Goal: Task Accomplishment & Management: Use online tool/utility

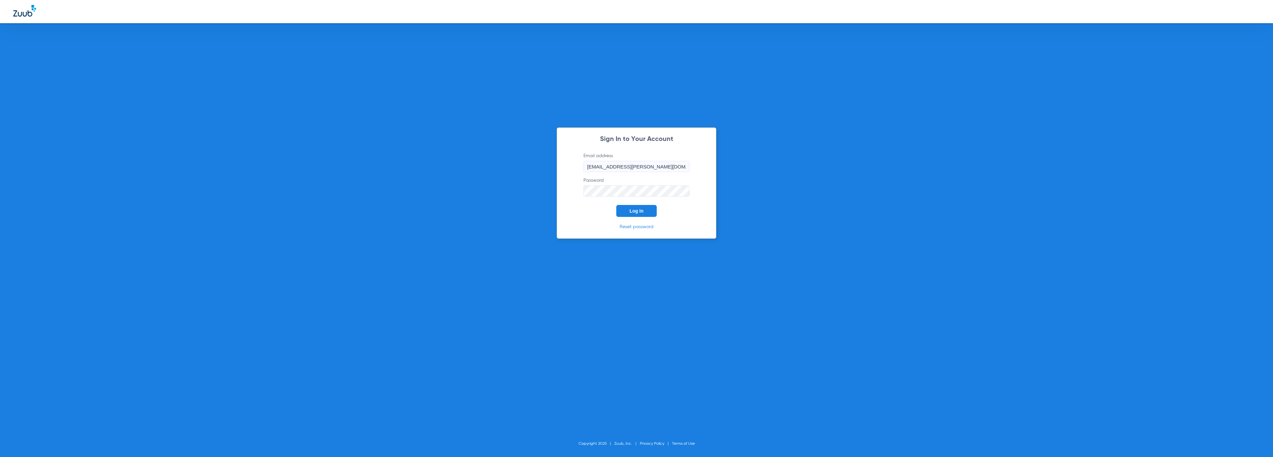
click at [643, 212] on span "Log In" at bounding box center [637, 210] width 14 height 5
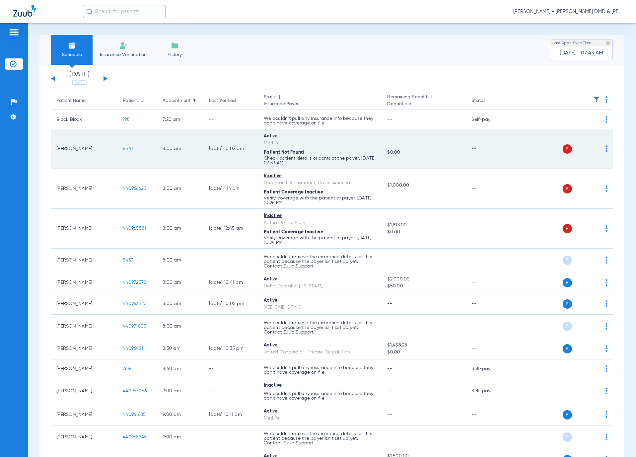
click at [126, 148] on span "8547" at bounding box center [128, 148] width 11 height 5
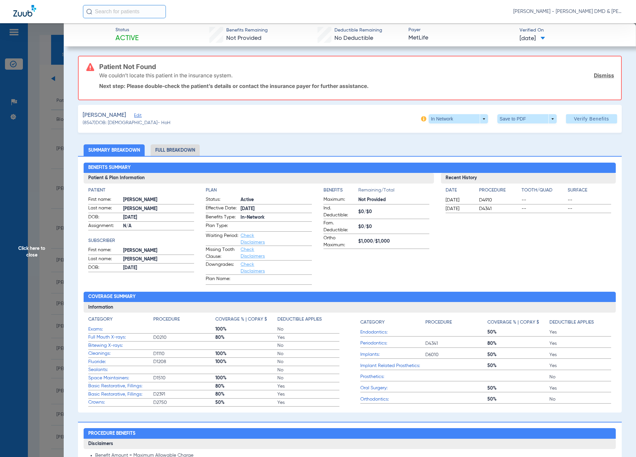
click at [134, 115] on span "Edit" at bounding box center [137, 116] width 6 height 6
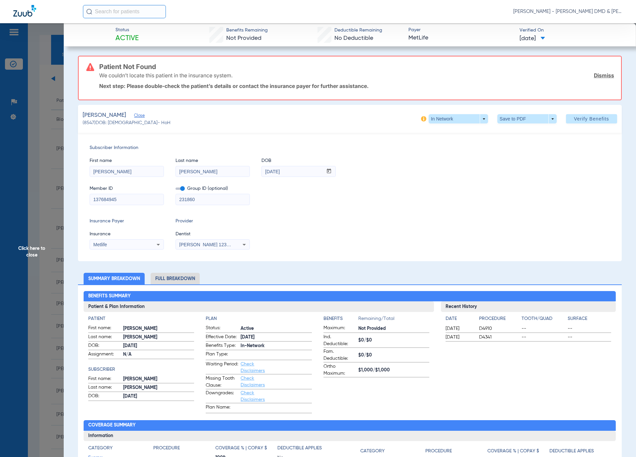
click at [56, 178] on span "Click here to close" at bounding box center [32, 251] width 64 height 457
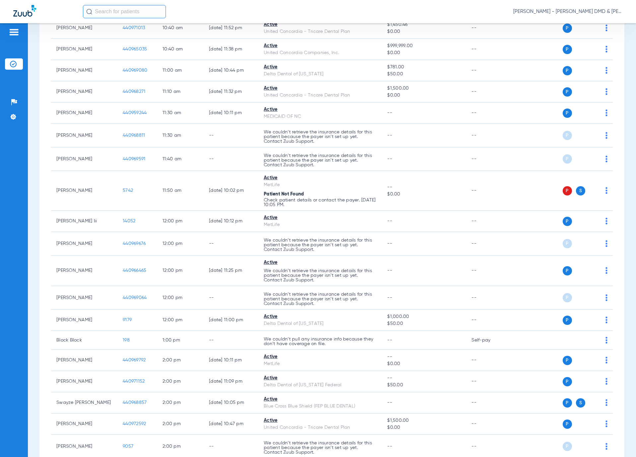
scroll to position [746, 0]
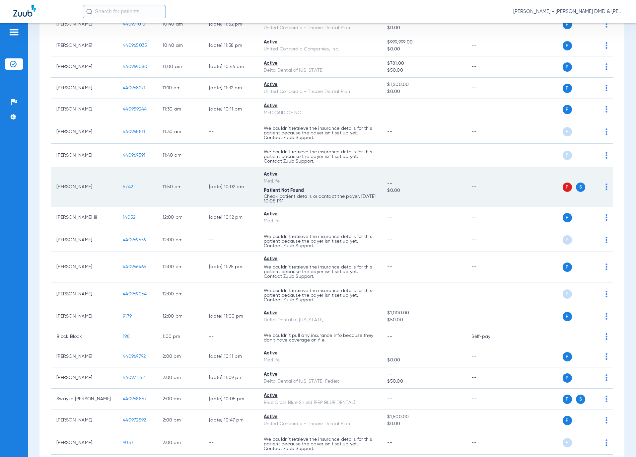
click at [129, 189] on span "5742" at bounding box center [128, 186] width 10 height 5
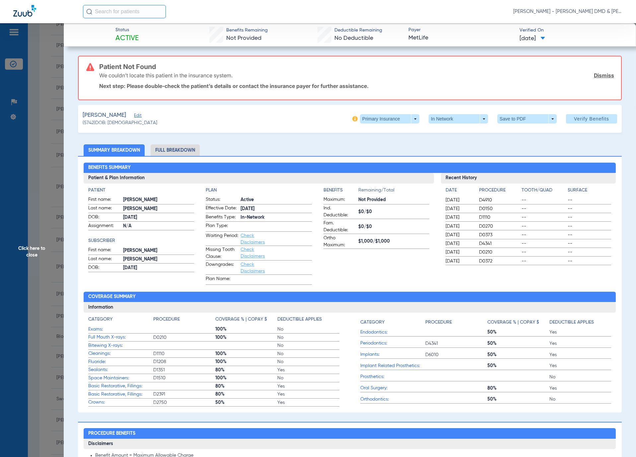
click at [39, 326] on span "Click here to close" at bounding box center [32, 251] width 64 height 457
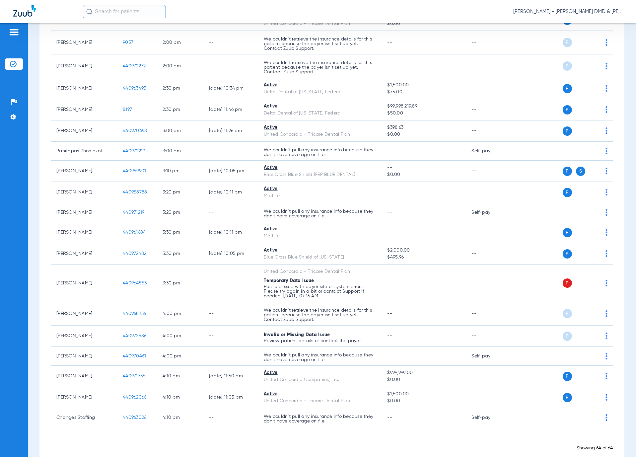
scroll to position [1169, 0]
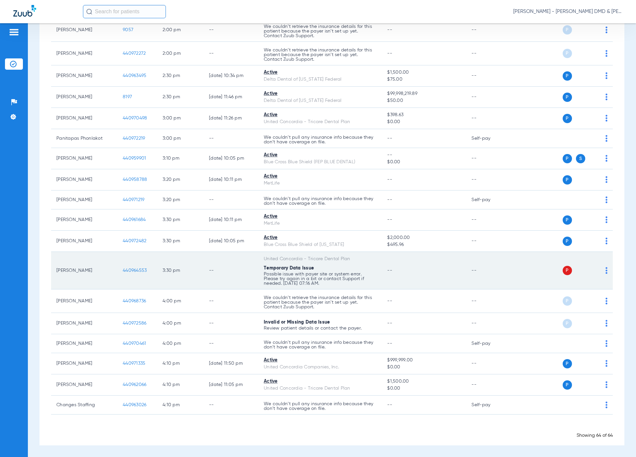
click at [140, 270] on span "440964553" at bounding box center [135, 270] width 24 height 5
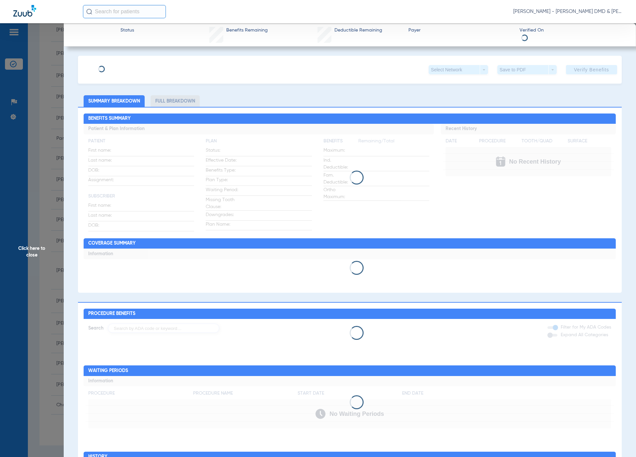
type input "[PERSON_NAME]"
type input "[DATE]"
type input "01632017400"
type input "0800032021"
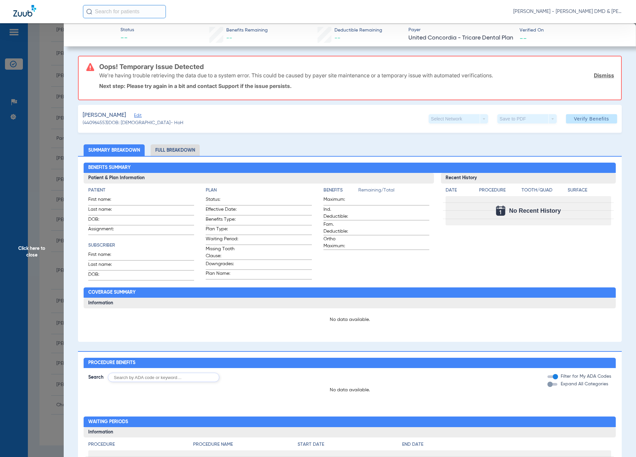
type textarea "d"
click at [134, 114] on span "Edit" at bounding box center [137, 116] width 6 height 6
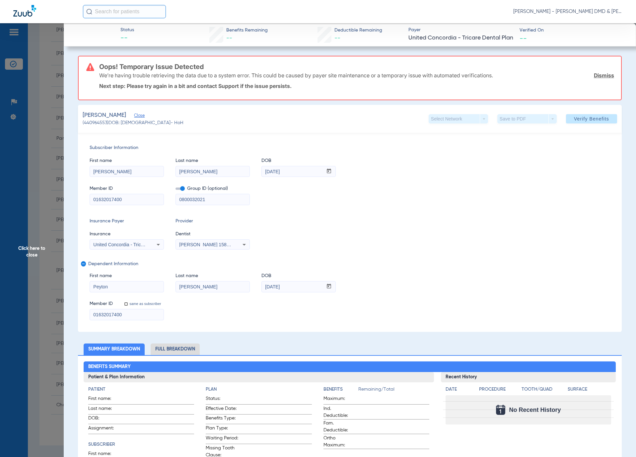
click at [583, 118] on span "Verify Benefits" at bounding box center [591, 118] width 35 height 5
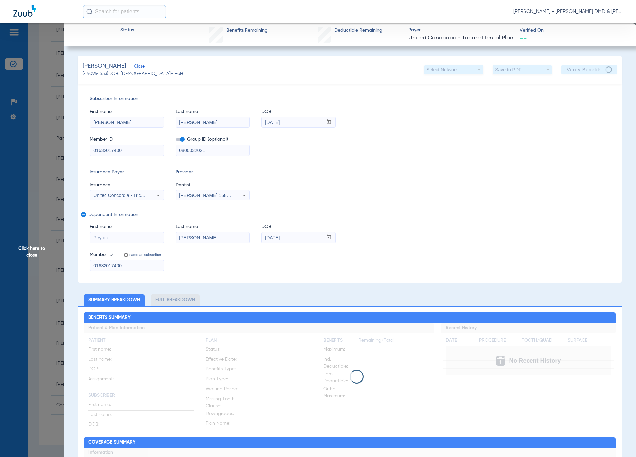
drag, startPoint x: 39, startPoint y: 315, endPoint x: 127, endPoint y: 310, distance: 88.3
click at [39, 315] on span "Click here to close" at bounding box center [32, 251] width 64 height 457
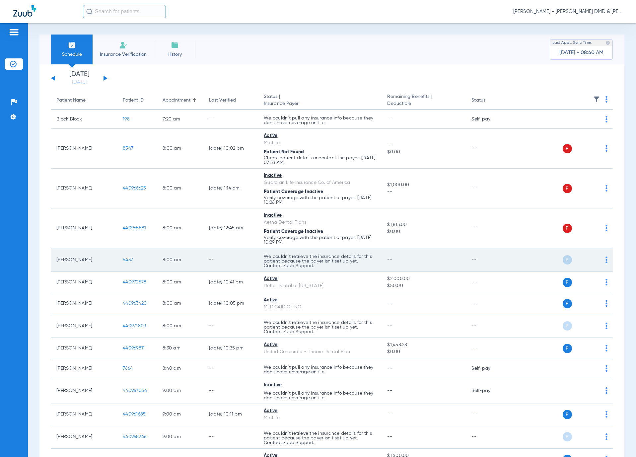
scroll to position [0, 0]
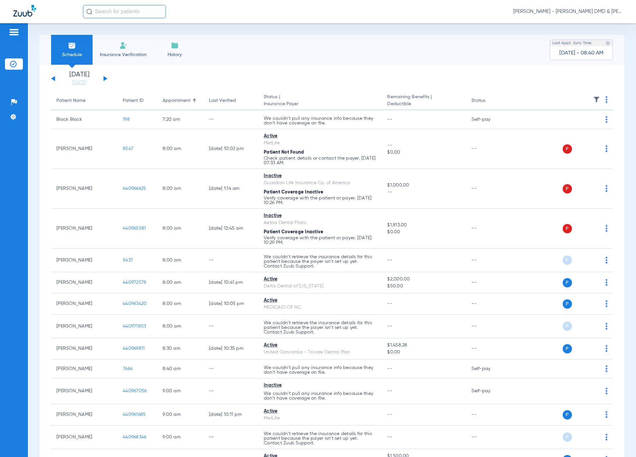
click at [103, 79] on button at bounding box center [105, 78] width 4 height 5
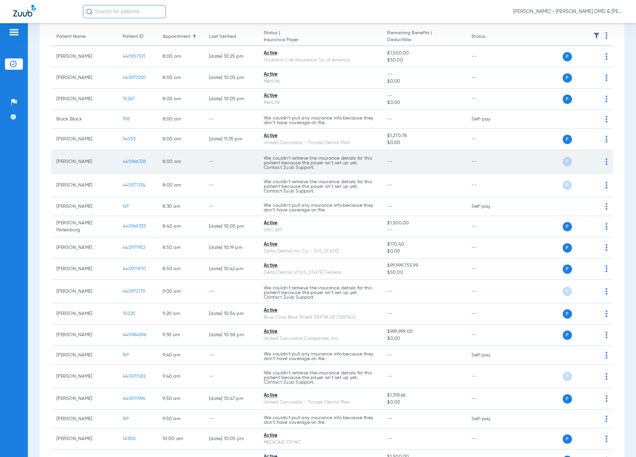
scroll to position [46, 0]
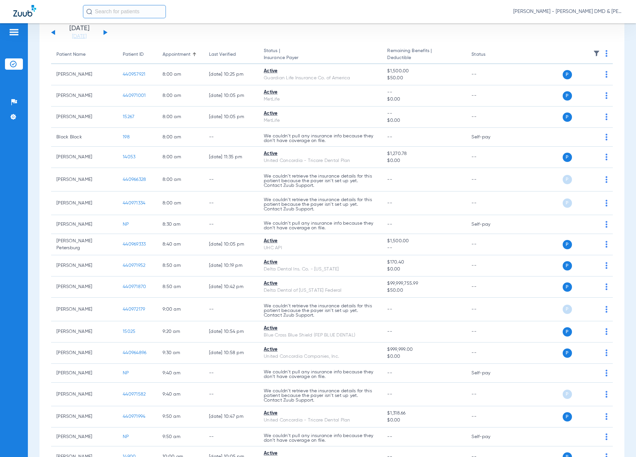
click at [104, 30] on div "[DATE] [DATE] [DATE] [DATE] [DATE] [DATE] [DATE] [DATE] [DATE] [DATE] [DATE] [D…" at bounding box center [79, 32] width 56 height 15
click at [104, 33] on button at bounding box center [105, 32] width 4 height 5
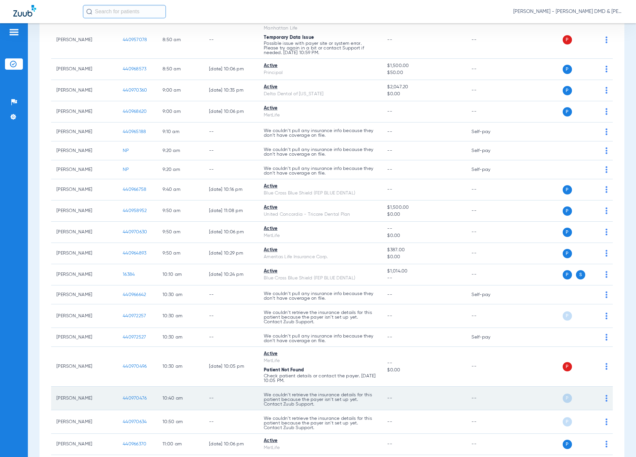
scroll to position [348, 0]
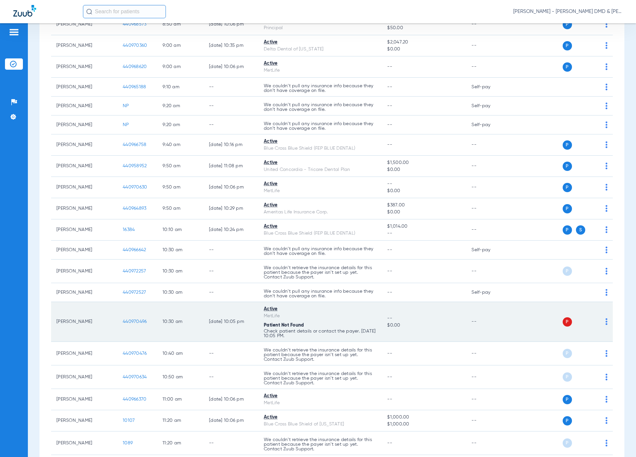
click at [133, 324] on span "440970496" at bounding box center [135, 321] width 24 height 5
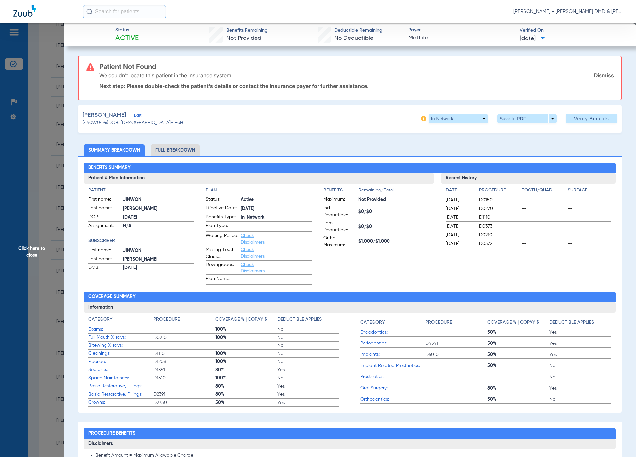
drag, startPoint x: 31, startPoint y: 240, endPoint x: 463, endPoint y: 366, distance: 450.7
click at [31, 240] on span "Click here to close" at bounding box center [32, 251] width 64 height 457
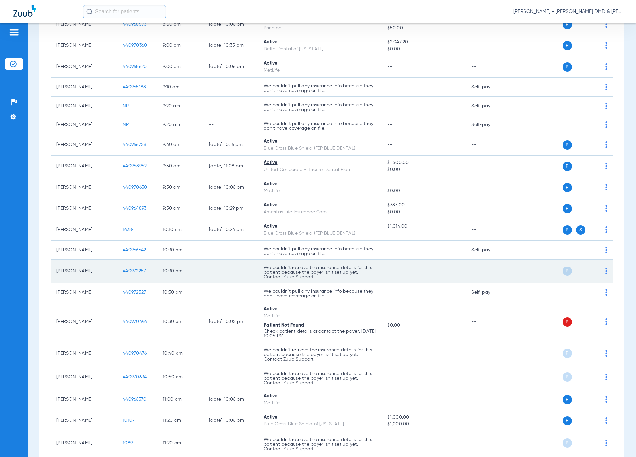
drag, startPoint x: 19, startPoint y: 254, endPoint x: 89, endPoint y: 281, distance: 74.9
click at [19, 254] on div "Patients Insurance Verification Setup Help Center Settings" at bounding box center [14, 251] width 28 height 457
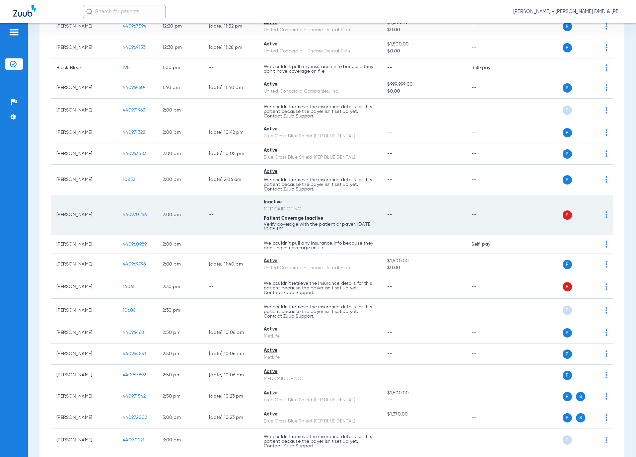
scroll to position [995, 0]
